Goal: Task Accomplishment & Management: Manage account settings

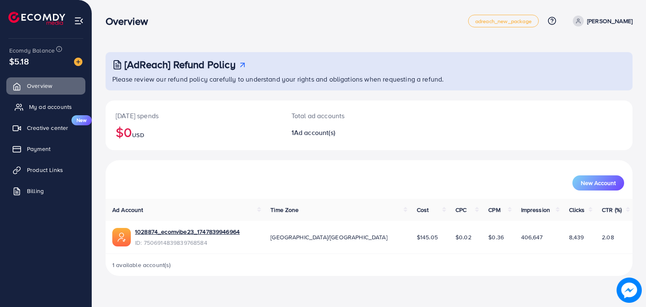
click at [39, 102] on link "My ad accounts" at bounding box center [45, 106] width 79 height 17
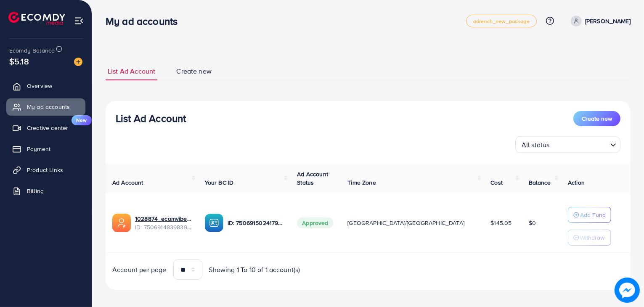
click at [48, 137] on ul "Overview My ad accounts Creative center New Payment Product Links Billing" at bounding box center [46, 141] width 92 height 134
click at [48, 132] on span "Creative center" at bounding box center [49, 128] width 41 height 8
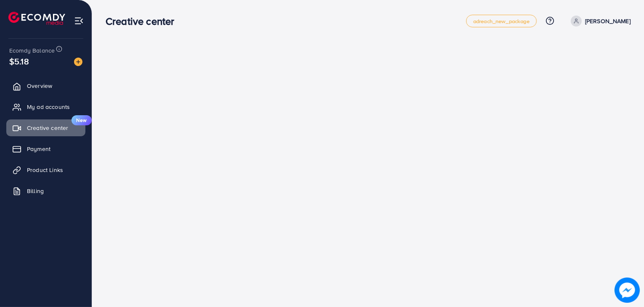
click at [43, 75] on ul "Overview My ad accounts Creative center New Payment Product Links Billing" at bounding box center [46, 141] width 92 height 134
click at [42, 81] on link "Overview" at bounding box center [45, 85] width 79 height 17
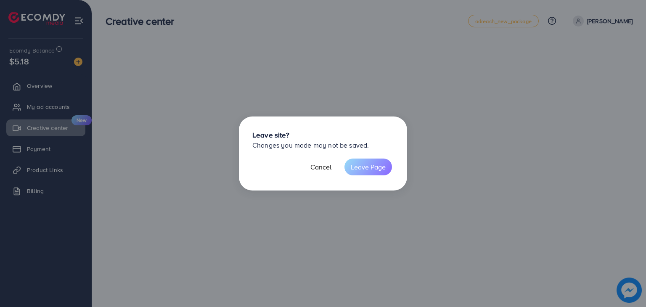
click at [368, 169] on button "Leave Page" at bounding box center [368, 167] width 48 height 17
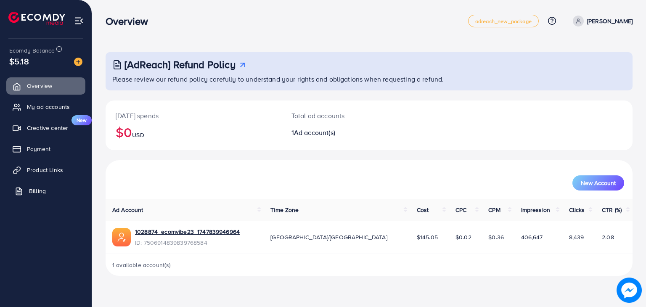
click at [29, 197] on link "Billing" at bounding box center [45, 191] width 79 height 17
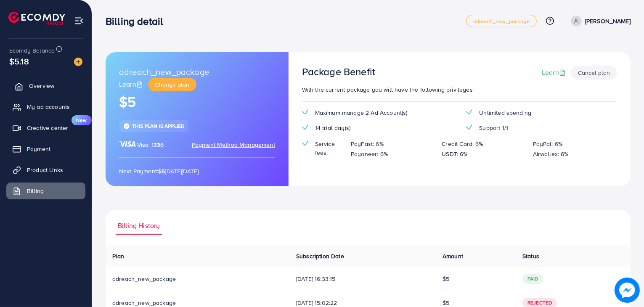
click at [54, 81] on link "Overview" at bounding box center [45, 85] width 79 height 17
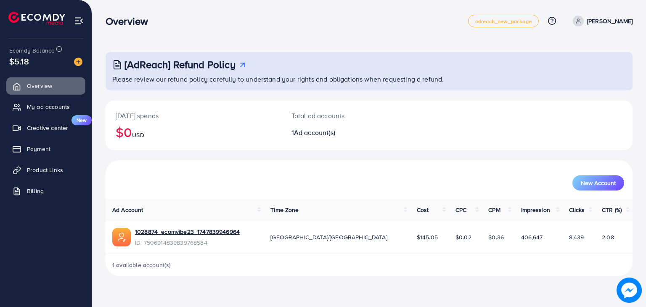
click at [146, 22] on h3 "Overview" at bounding box center [130, 21] width 49 height 12
click at [57, 101] on link "My ad accounts" at bounding box center [45, 106] width 79 height 17
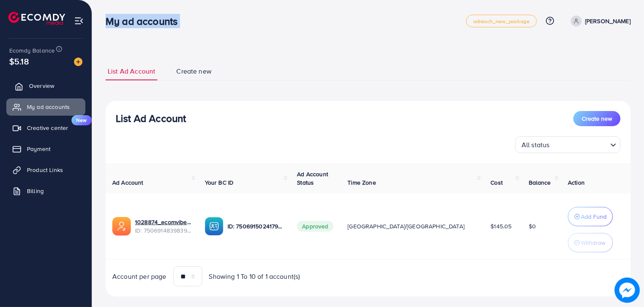
click at [65, 85] on link "Overview" at bounding box center [45, 85] width 79 height 17
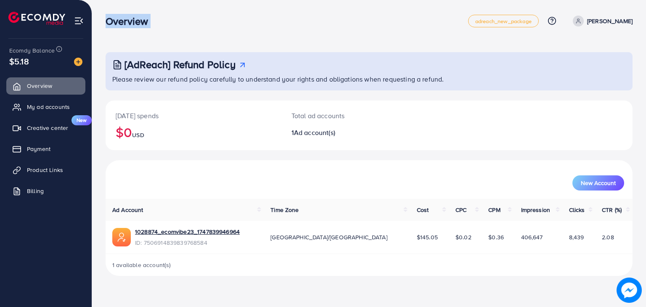
click at [212, 12] on div "Overview adreach_new_package Help Center Contact Support Plans and Pricing Term…" at bounding box center [369, 21] width 527 height 24
click at [64, 98] on link "My ad accounts" at bounding box center [45, 106] width 79 height 17
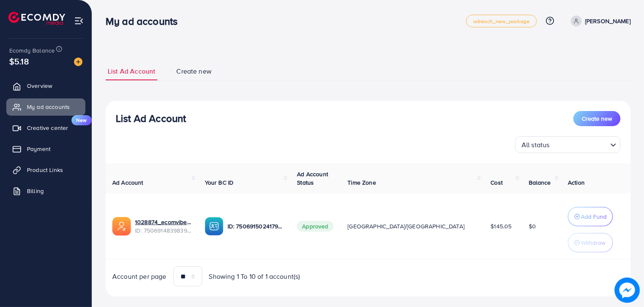
click at [192, 72] on span "Create new" at bounding box center [193, 71] width 35 height 10
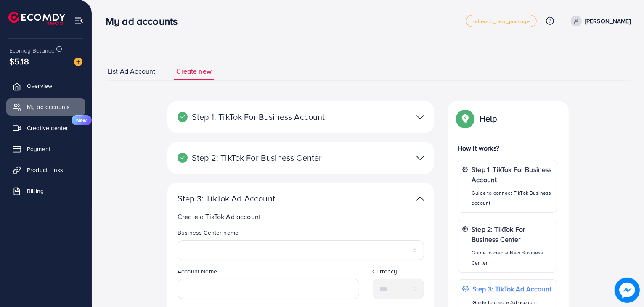
click at [140, 74] on span "List Ad Account" at bounding box center [132, 71] width 48 height 10
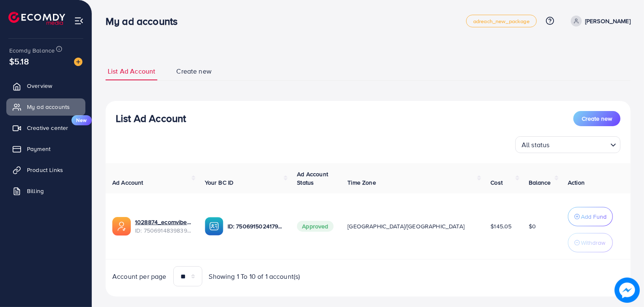
click at [198, 78] on link "Create new" at bounding box center [194, 71] width 40 height 18
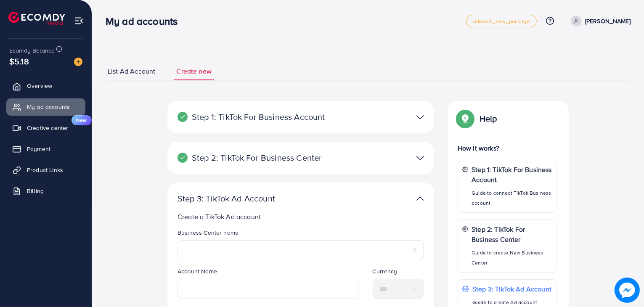
click at [130, 78] on link "List Ad Account" at bounding box center [132, 71] width 52 height 18
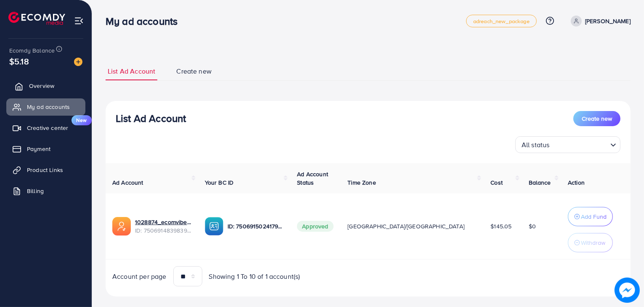
click at [41, 92] on link "Overview" at bounding box center [45, 85] width 79 height 17
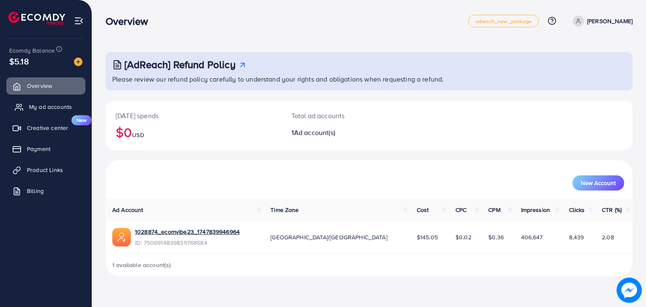
click at [62, 106] on span "My ad accounts" at bounding box center [50, 107] width 43 height 8
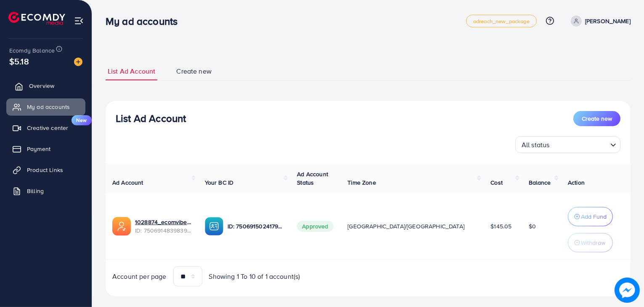
click at [46, 90] on link "Overview" at bounding box center [45, 85] width 79 height 17
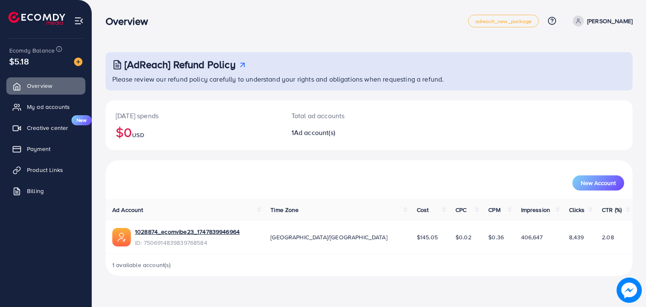
click at [57, 97] on ul "Overview My ad accounts Creative center New Payment Product Links Billing" at bounding box center [46, 141] width 92 height 134
click at [44, 106] on span "My ad accounts" at bounding box center [50, 107] width 43 height 8
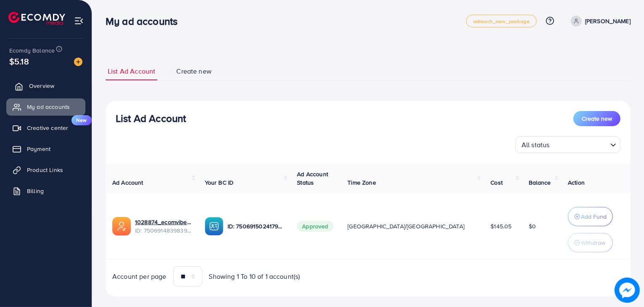
click at [60, 87] on link "Overview" at bounding box center [45, 85] width 79 height 17
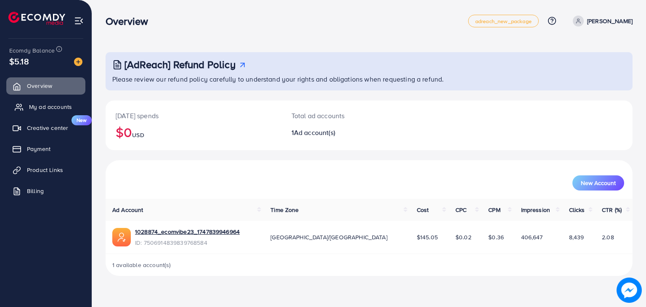
click at [51, 103] on span "My ad accounts" at bounding box center [50, 107] width 43 height 8
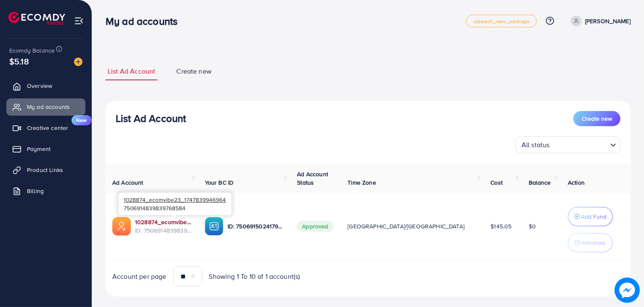
click at [185, 222] on link "1028874_ecomvibe23_1747839946964" at bounding box center [163, 222] width 56 height 8
click at [252, 16] on div "My ad accounts" at bounding box center [286, 21] width 360 height 12
click at [208, 66] on span "Create new" at bounding box center [193, 71] width 35 height 10
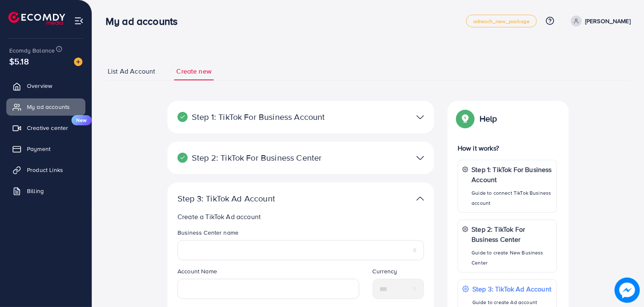
click at [140, 69] on span "List Ad Account" at bounding box center [132, 71] width 48 height 10
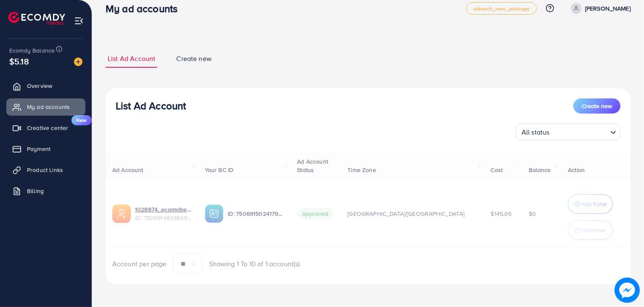
scroll to position [11, 0]
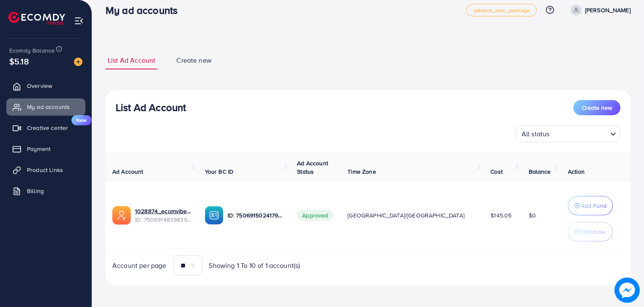
click at [579, 11] on icon at bounding box center [576, 10] width 6 height 6
click at [510, 29] on div "**********" at bounding box center [368, 149] width 552 height 320
click at [68, 85] on link "Overview" at bounding box center [45, 85] width 79 height 17
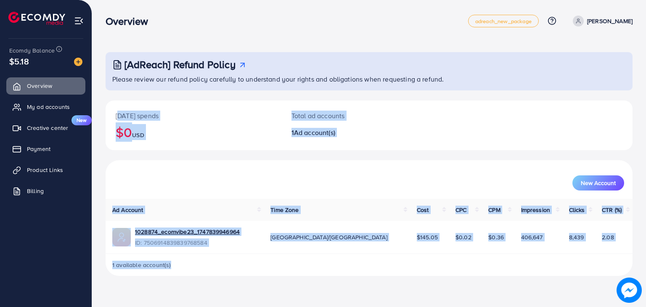
drag, startPoint x: 116, startPoint y: 115, endPoint x: 263, endPoint y: 308, distance: 242.5
click at [263, 307] on html "Overview adreach_new_package Help Center Contact Support Plans and Pricing Term…" at bounding box center [323, 153] width 646 height 307
click at [300, 271] on div "1 available account(s)" at bounding box center [369, 265] width 527 height 22
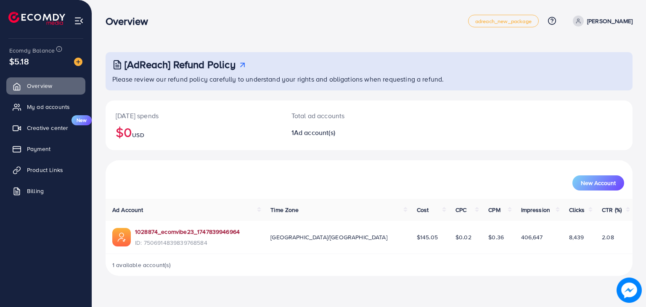
click at [204, 234] on link "1028874_ecomvibe23_1747839946964" at bounding box center [187, 231] width 105 height 8
click at [310, 118] on p "Total ad accounts" at bounding box center [346, 116] width 111 height 10
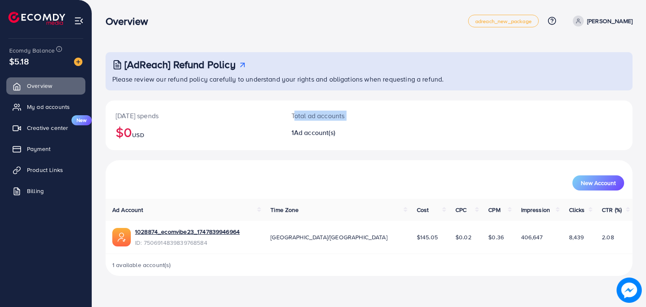
drag, startPoint x: 310, startPoint y: 118, endPoint x: 292, endPoint y: 135, distance: 24.4
click at [292, 135] on h2 "1 Ad account(s)" at bounding box center [346, 133] width 111 height 8
click at [366, 170] on div "New Account" at bounding box center [369, 180] width 524 height 22
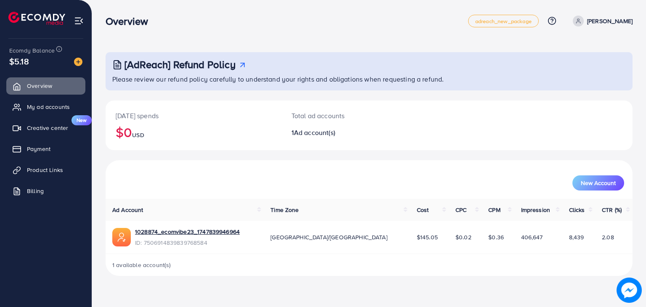
click at [469, 37] on div "[AdReach] Refund Policy Please review our refund policy carefully to understand…" at bounding box center [369, 144] width 554 height 289
click at [43, 110] on span "My ad accounts" at bounding box center [50, 107] width 43 height 8
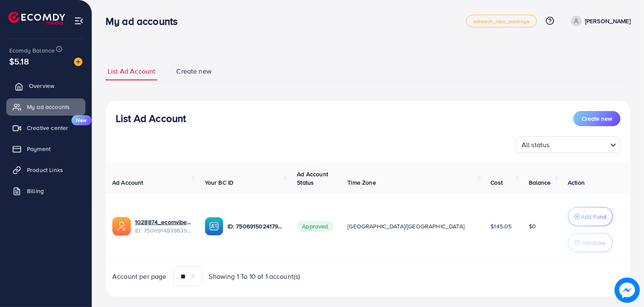
click at [40, 78] on link "Overview" at bounding box center [45, 85] width 79 height 17
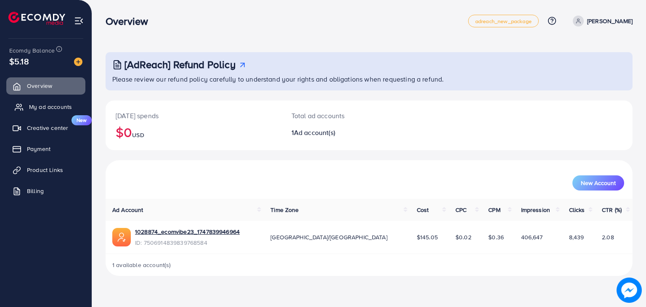
click at [50, 100] on link "My ad accounts" at bounding box center [45, 106] width 79 height 17
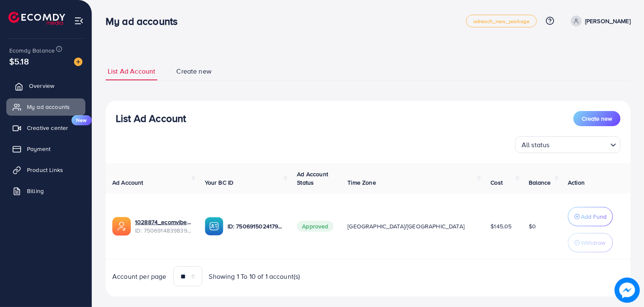
click at [54, 86] on link "Overview" at bounding box center [45, 85] width 79 height 17
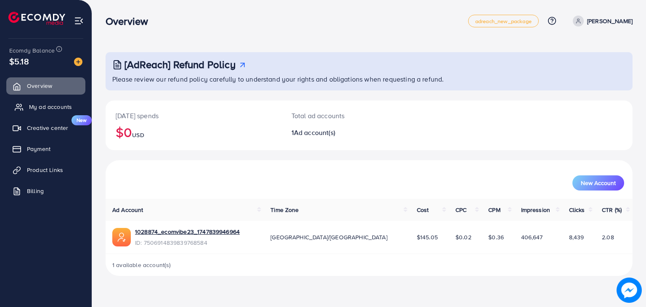
click at [44, 105] on span "My ad accounts" at bounding box center [50, 107] width 43 height 8
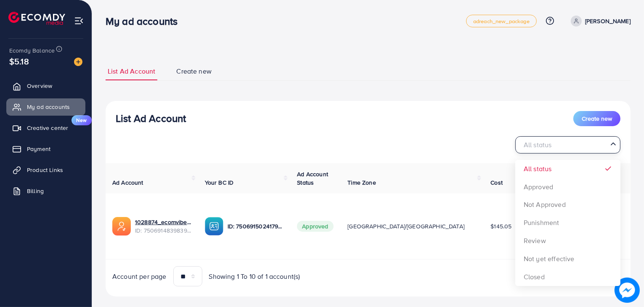
click at [528, 140] on div "All status" at bounding box center [563, 144] width 90 height 15
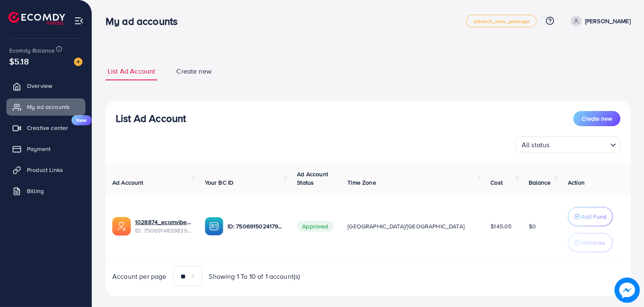
click at [114, 183] on span "Ad Account" at bounding box center [127, 182] width 31 height 8
click at [322, 53] on div "**********" at bounding box center [368, 179] width 525 height 254
